Goal: Task Accomplishment & Management: Complete application form

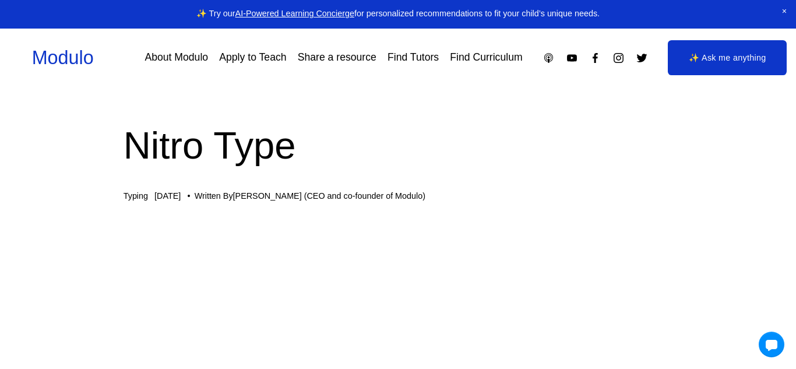
click at [234, 58] on link "Apply to Teach" at bounding box center [252, 58] width 67 height 20
